Goal: Ask a question: Seek information or help from site administrators or community

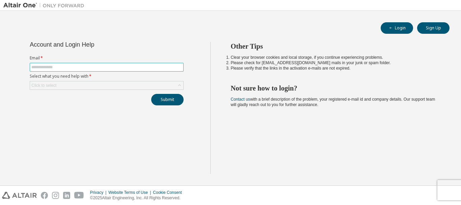
click at [74, 67] on input "text" at bounding box center [106, 66] width 150 height 5
type input "**********"
click at [76, 85] on div "Click to select" at bounding box center [106, 85] width 153 height 8
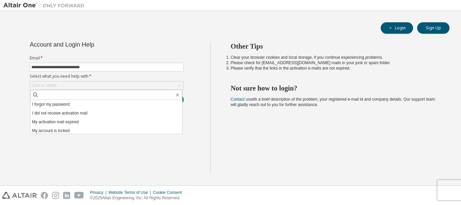
click at [72, 105] on li "I forgot my password" at bounding box center [106, 104] width 152 height 9
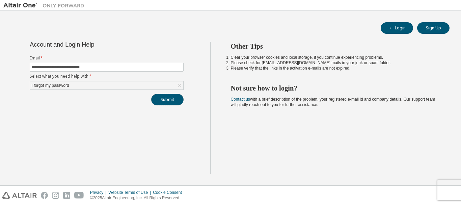
click at [160, 100] on button "Submit" at bounding box center [167, 99] width 32 height 11
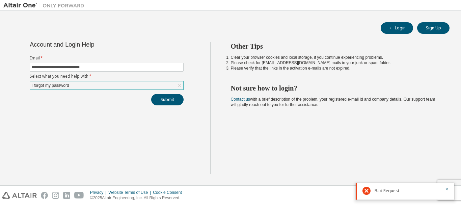
click at [178, 85] on icon at bounding box center [179, 85] width 7 height 7
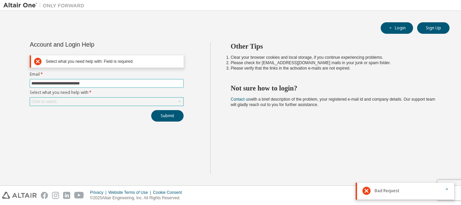
click at [178, 85] on input "**********" at bounding box center [106, 83] width 150 height 5
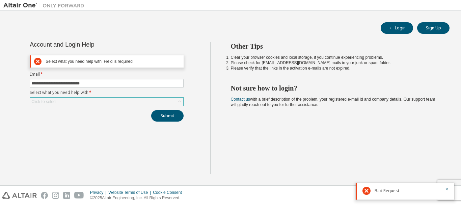
click at [105, 163] on div "**********" at bounding box center [106, 108] width 207 height 132
click at [148, 103] on div "Click to select" at bounding box center [106, 101] width 153 height 8
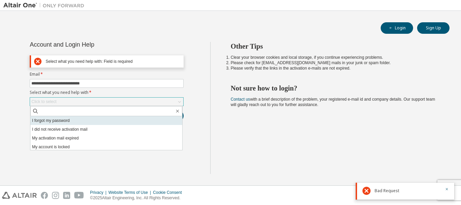
drag, startPoint x: 54, startPoint y: 120, endPoint x: 41, endPoint y: 121, distance: 12.9
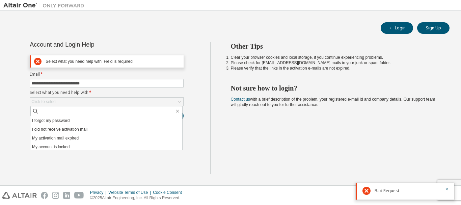
drag, startPoint x: 41, startPoint y: 121, endPoint x: 99, endPoint y: 136, distance: 59.9
click at [99, 136] on li "My activation mail expired" at bounding box center [106, 138] width 152 height 9
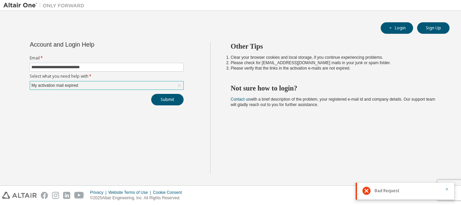
click at [182, 83] on icon at bounding box center [179, 85] width 7 height 7
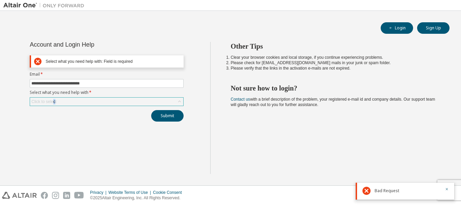
click at [53, 101] on div "Click to select" at bounding box center [43, 101] width 25 height 5
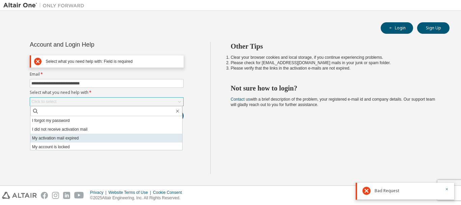
click at [57, 138] on li "My activation mail expired" at bounding box center [106, 138] width 152 height 9
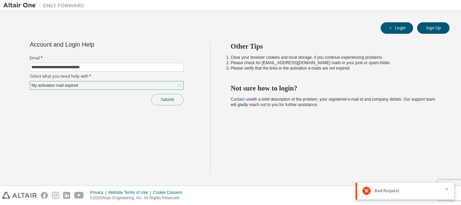
click at [168, 104] on button "Submit" at bounding box center [167, 99] width 32 height 11
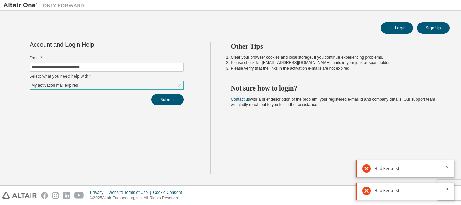
click at [447, 167] on icon "button" at bounding box center [447, 167] width 4 height 4
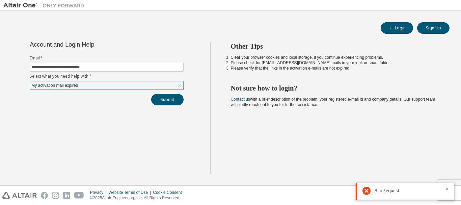
click at [444, 190] on div at bounding box center [445, 191] width 8 height 8
click at [176, 85] on icon at bounding box center [179, 85] width 7 height 7
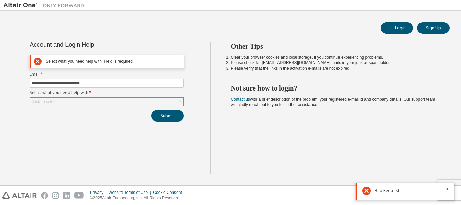
click at [84, 102] on div "Click to select" at bounding box center [106, 101] width 153 height 8
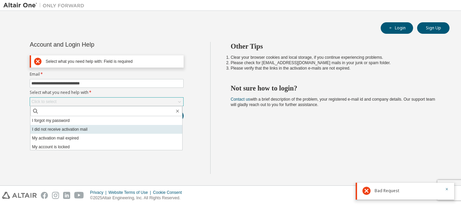
click at [63, 128] on li "I did not receive activation mail" at bounding box center [106, 129] width 152 height 9
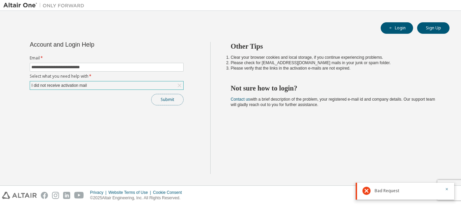
click at [166, 99] on button "Submit" at bounding box center [167, 99] width 32 height 11
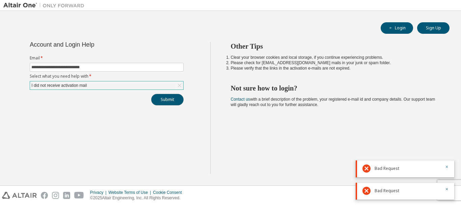
click at [166, 99] on button "Submit" at bounding box center [167, 99] width 32 height 11
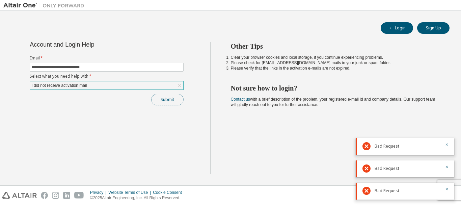
click at [167, 99] on button "Submit" at bounding box center [167, 99] width 32 height 11
click at [167, 99] on div "Submit" at bounding box center [107, 99] width 154 height 11
click at [167, 99] on button "Submit" at bounding box center [167, 99] width 32 height 11
click at [167, 99] on div "Submit" at bounding box center [107, 99] width 154 height 11
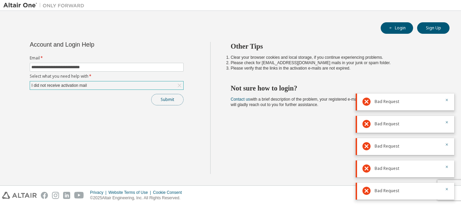
click at [167, 99] on button "Submit" at bounding box center [167, 99] width 32 height 11
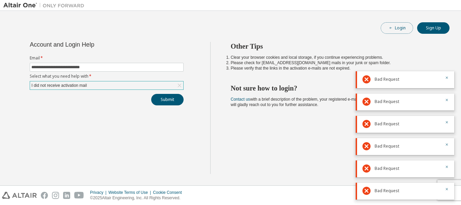
click at [394, 25] on button "Login" at bounding box center [397, 27] width 32 height 11
